Goal: Information Seeking & Learning: Stay updated

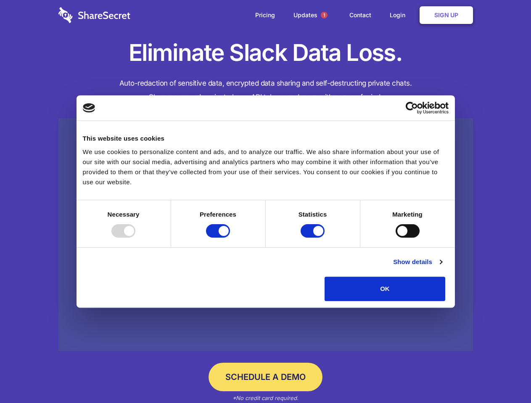
click at [135, 238] on div at bounding box center [123, 230] width 24 height 13
click at [230, 238] on input "Preferences" at bounding box center [218, 230] width 24 height 13
checkbox input "false"
click at [314, 238] on input "Statistics" at bounding box center [312, 230] width 24 height 13
checkbox input "false"
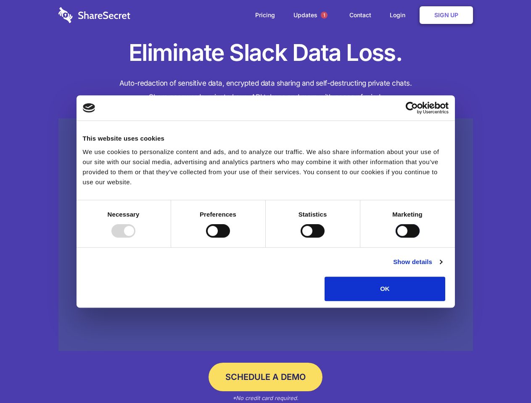
click at [395, 238] on input "Marketing" at bounding box center [407, 230] width 24 height 13
checkbox input "true"
click at [442, 267] on link "Show details" at bounding box center [417, 262] width 49 height 10
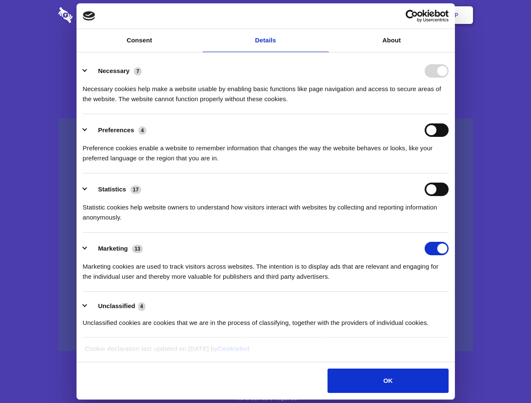
click at [452, 304] on ul "Necessary 7 Necessary cookies help make a website usable by enabling basic func…" at bounding box center [266, 196] width 374 height 283
click at [324, 15] on span "1" at bounding box center [324, 15] width 7 height 7
